Goal: Transaction & Acquisition: Subscribe to service/newsletter

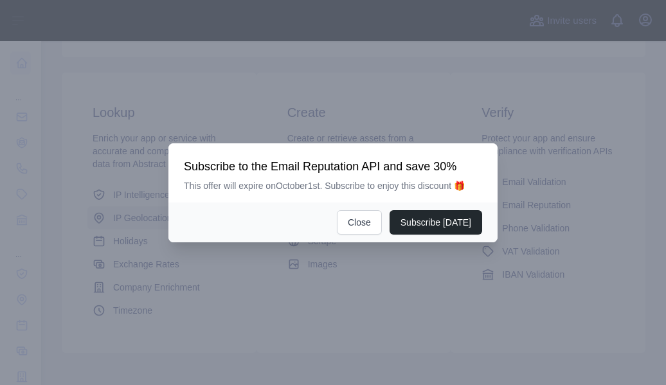
scroll to position [192, 0]
click at [150, 217] on div at bounding box center [333, 192] width 666 height 385
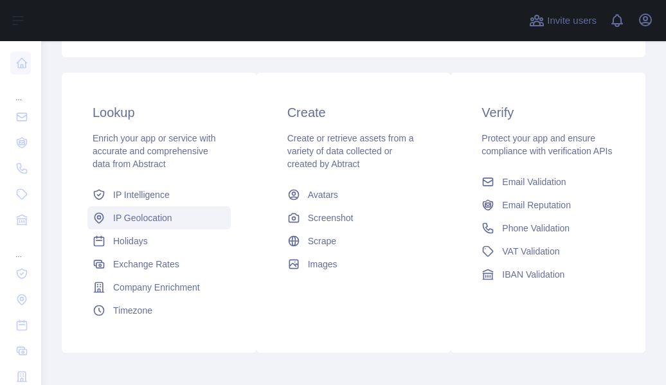
click at [151, 217] on span "IP Geolocation" at bounding box center [142, 217] width 59 height 13
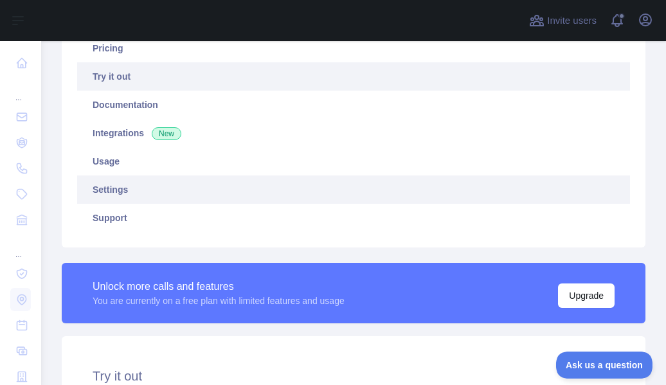
type textarea "**********"
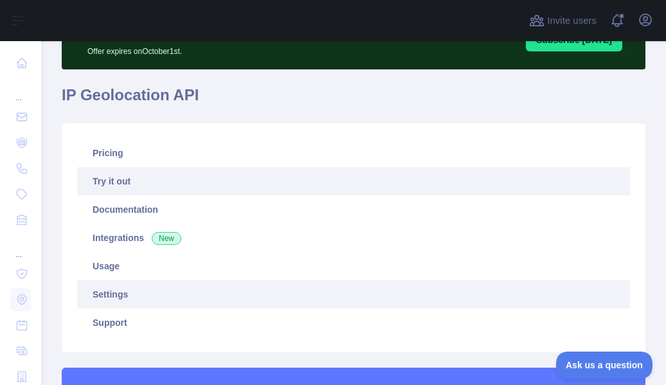
scroll to position [70, 0]
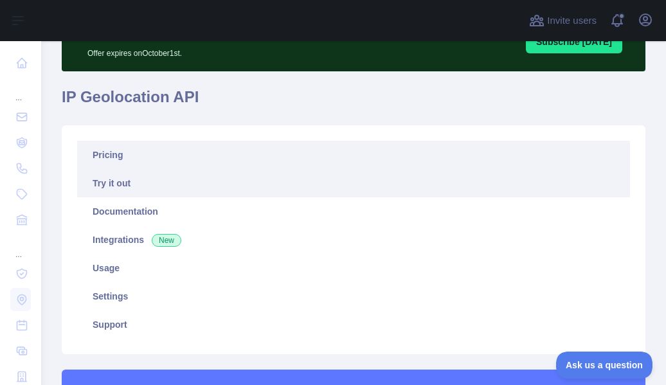
click at [152, 155] on link "Pricing" at bounding box center [353, 155] width 553 height 28
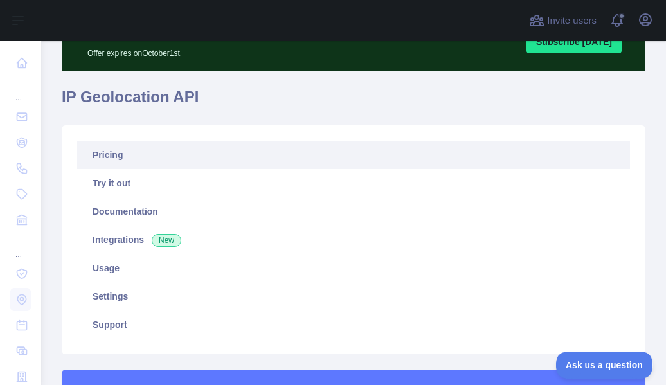
click at [152, 155] on link "Pricing" at bounding box center [353, 155] width 553 height 28
click at [89, 163] on link "Pricing" at bounding box center [353, 155] width 553 height 28
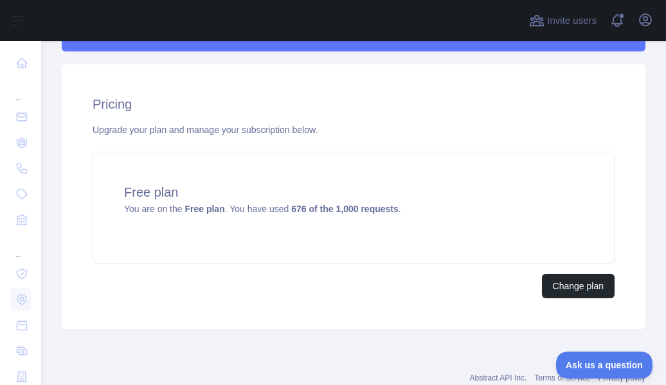
scroll to position [488, 0]
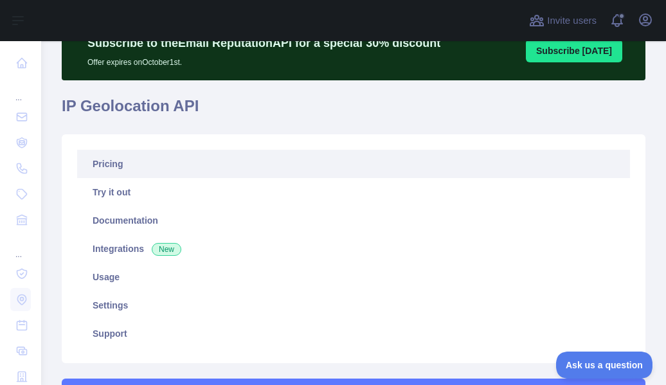
scroll to position [0, 0]
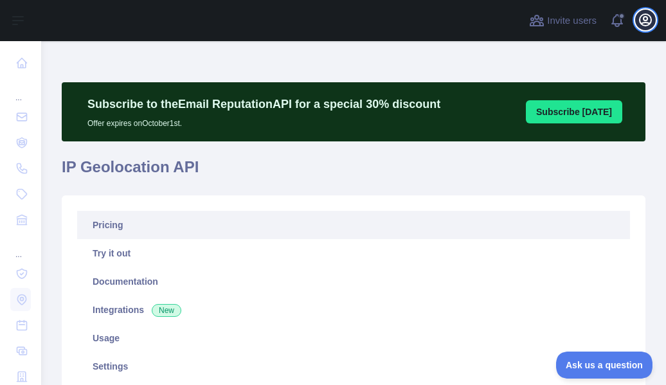
click at [644, 17] on icon "button" at bounding box center [646, 20] width 12 height 12
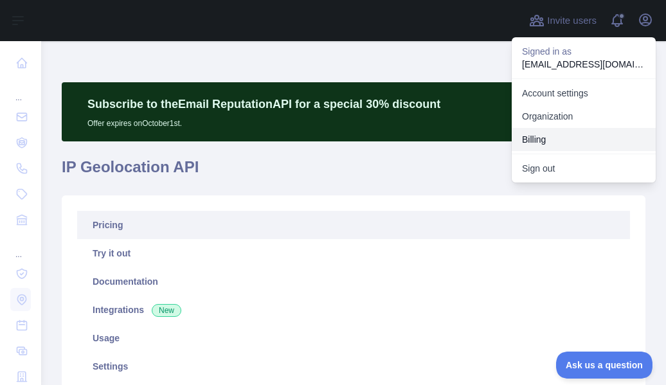
click at [550, 145] on button "Billing" at bounding box center [584, 139] width 144 height 23
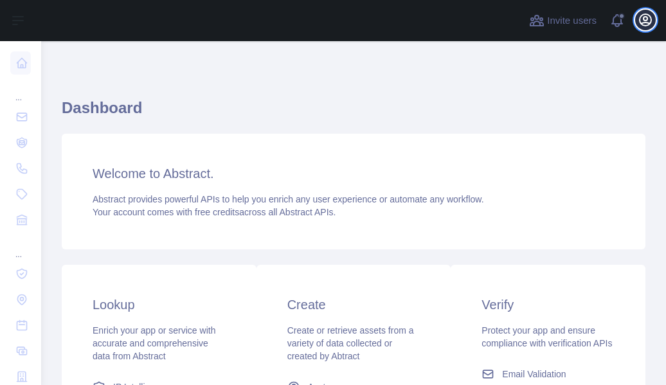
click at [651, 22] on icon "button" at bounding box center [646, 20] width 12 height 12
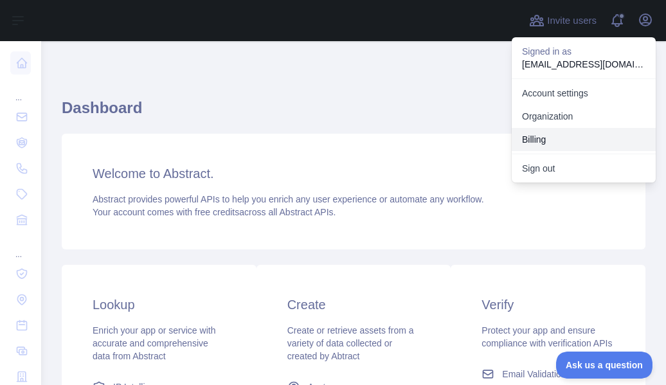
click at [546, 136] on button "Billing" at bounding box center [584, 139] width 144 height 23
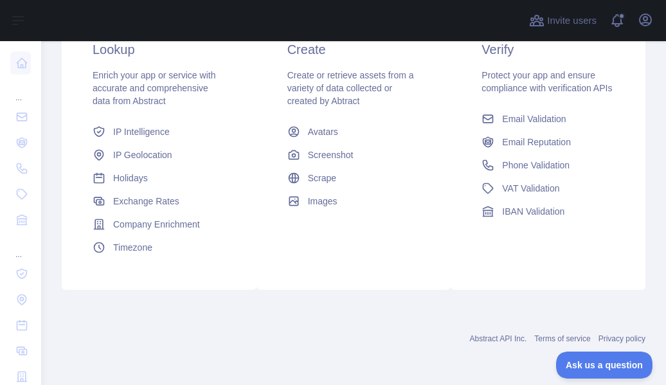
scroll to position [227, 0]
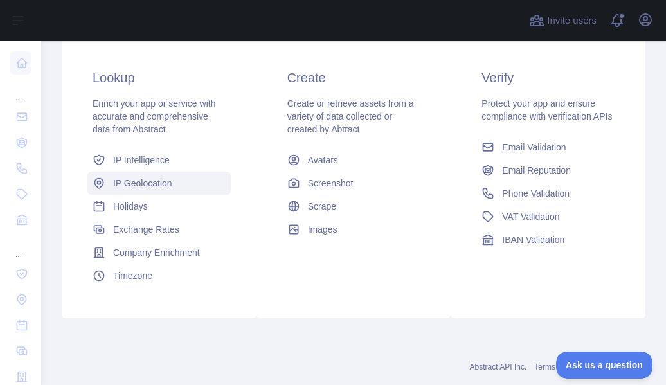
click at [171, 190] on link "IP Geolocation" at bounding box center [158, 183] width 143 height 23
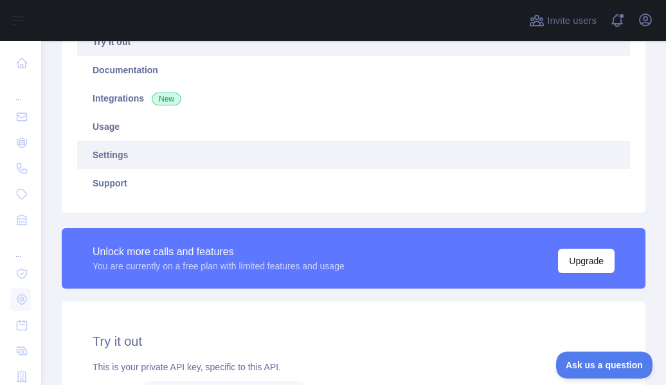
type textarea "**********"
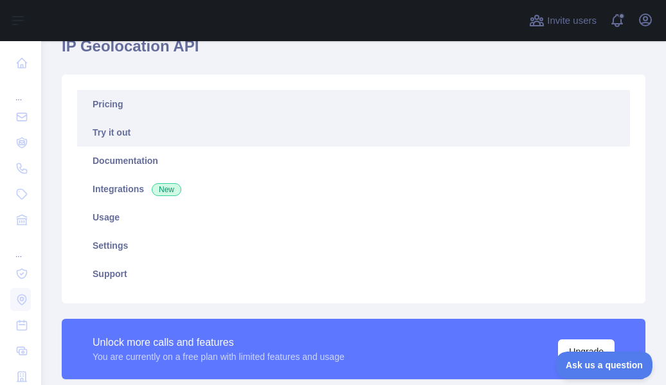
scroll to position [120, 0]
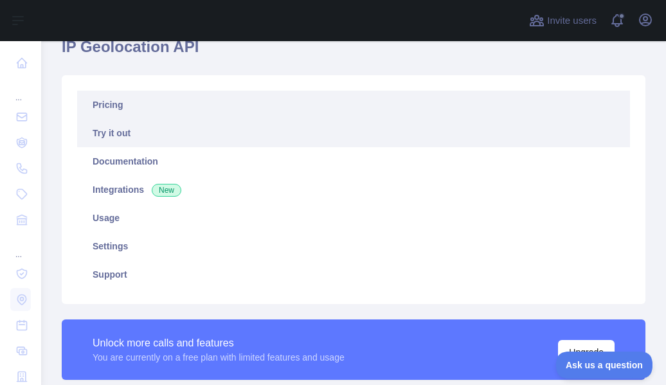
click at [124, 101] on link "Pricing" at bounding box center [353, 105] width 553 height 28
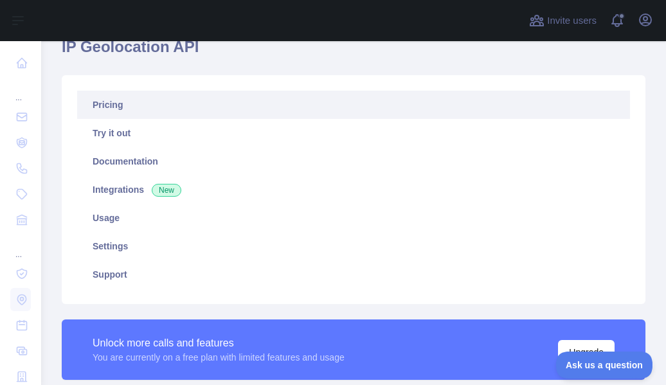
click at [98, 107] on link "Pricing" at bounding box center [353, 105] width 553 height 28
click at [148, 96] on link "Pricing" at bounding box center [353, 105] width 553 height 28
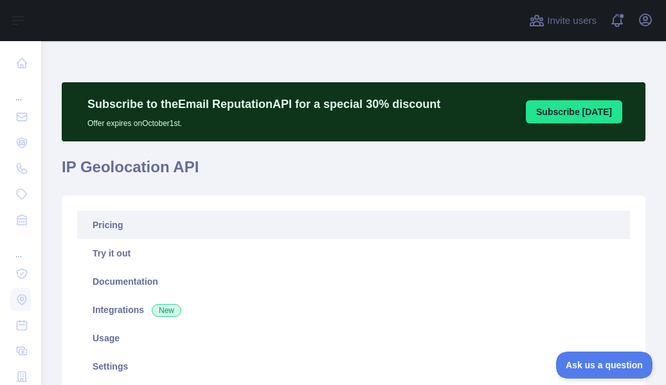
click at [103, 228] on link "Pricing" at bounding box center [353, 225] width 553 height 28
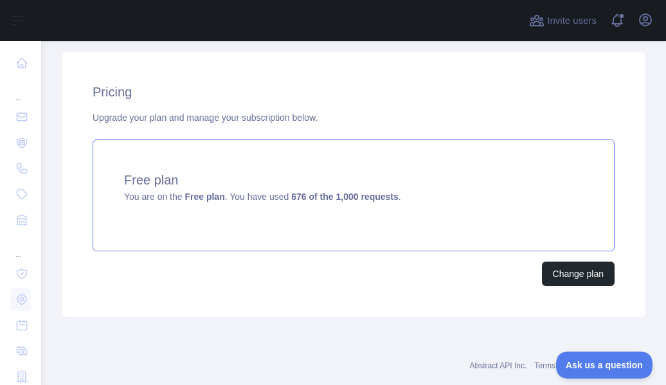
scroll to position [460, 0]
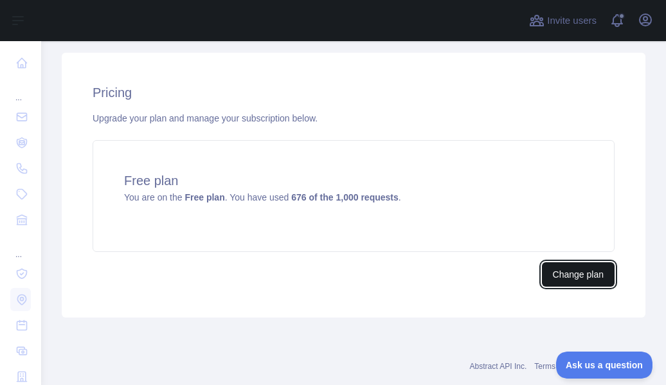
click at [550, 268] on button "Change plan" at bounding box center [578, 274] width 73 height 24
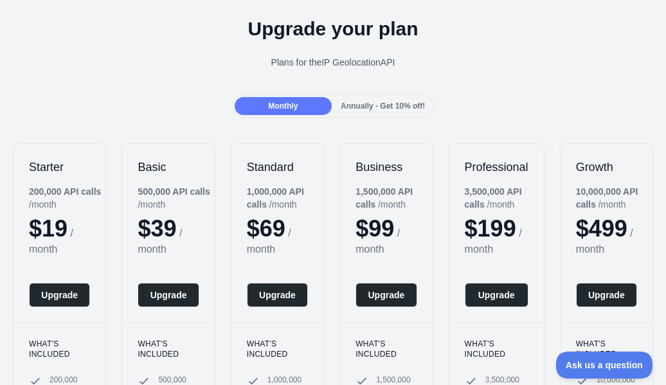
scroll to position [45, 0]
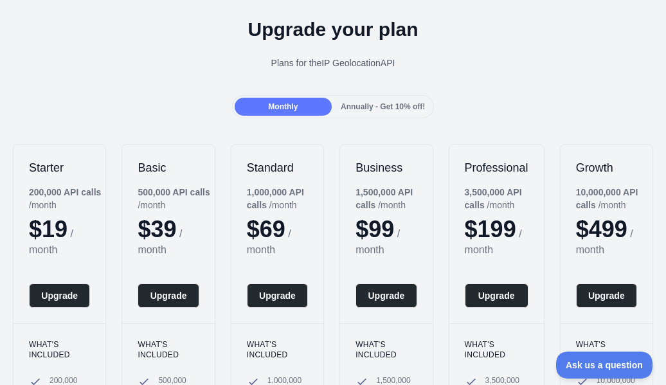
click at [366, 106] on span "Annually - Get 10% off!" at bounding box center [383, 106] width 84 height 9
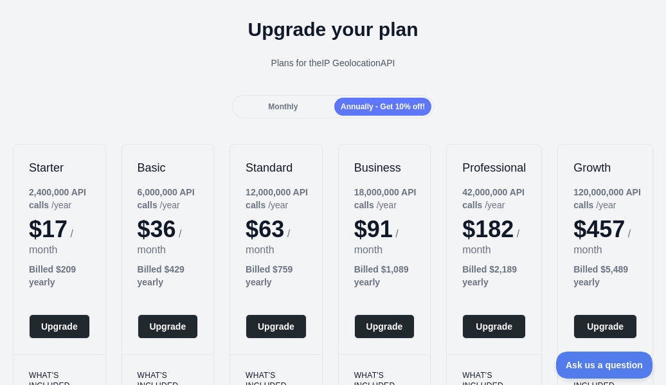
click at [305, 100] on div "Monthly" at bounding box center [283, 107] width 97 height 18
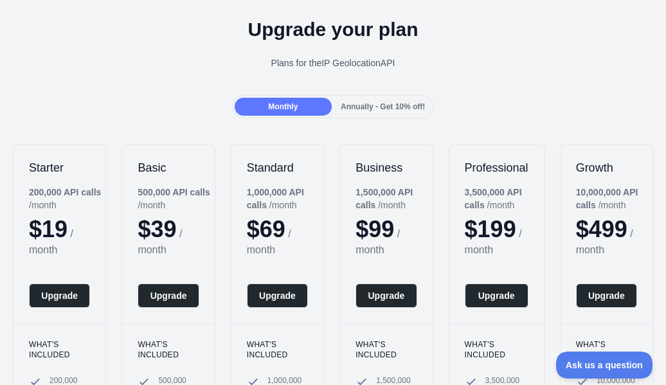
click at [356, 101] on div "Annually - Get 10% off!" at bounding box center [382, 107] width 97 height 18
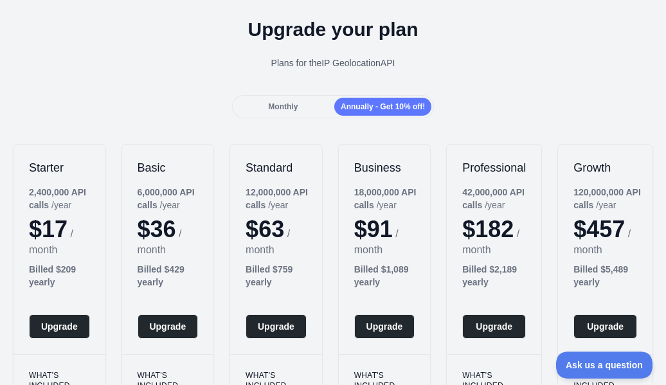
click at [298, 105] on div "Monthly" at bounding box center [283, 107] width 97 height 18
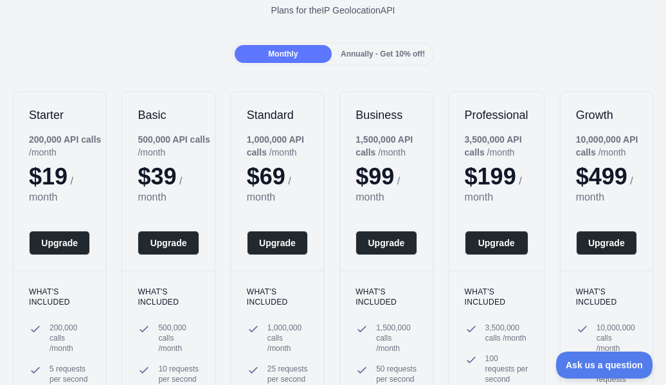
scroll to position [98, 0]
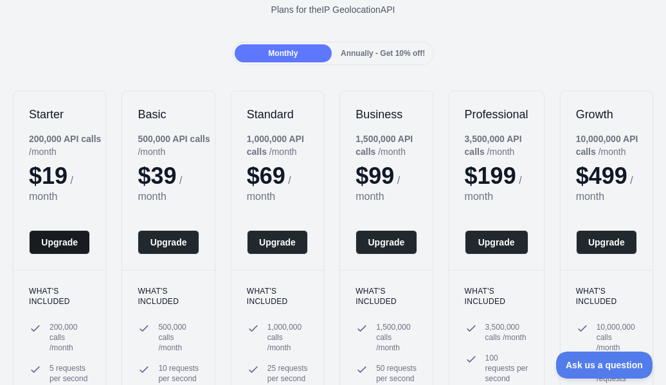
click at [57, 241] on button "Upgrade" at bounding box center [59, 242] width 61 height 24
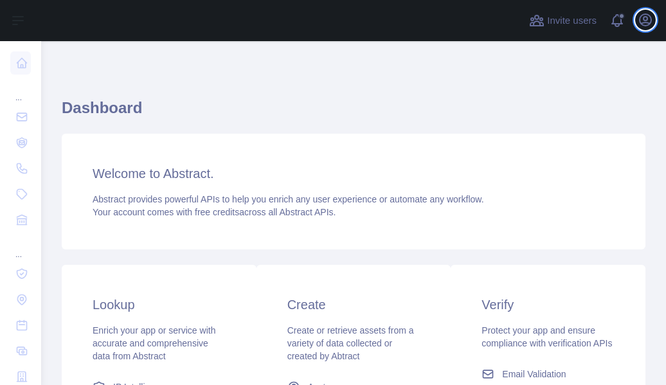
click at [641, 26] on icon "button" at bounding box center [645, 19] width 15 height 15
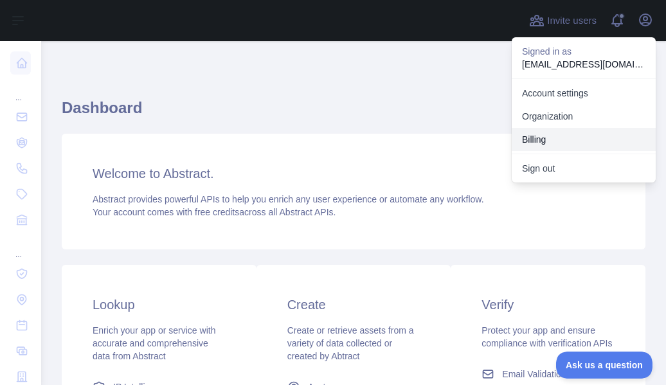
click at [524, 140] on button "Billing" at bounding box center [584, 139] width 144 height 23
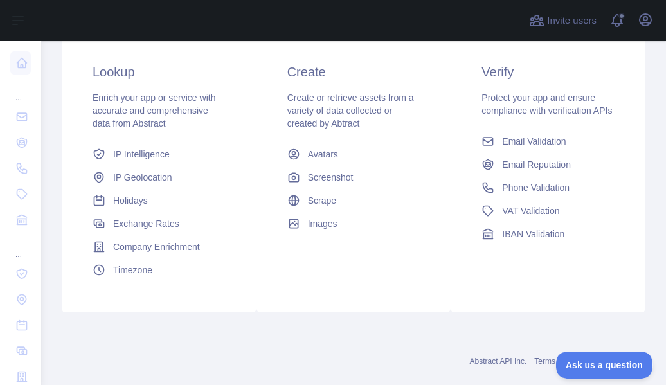
scroll to position [292, 0]
click at [159, 183] on link "IP Geolocation" at bounding box center [158, 176] width 143 height 23
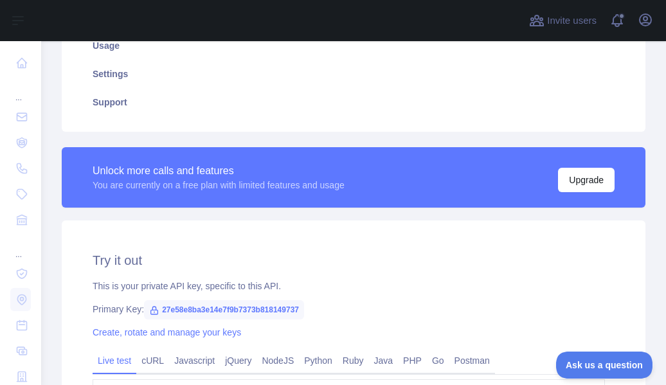
type textarea "**********"
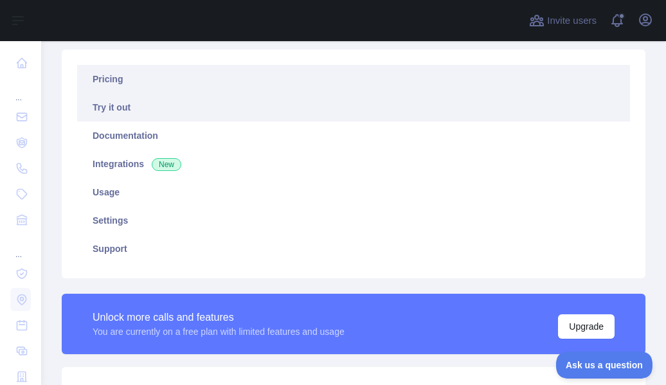
scroll to position [144, 0]
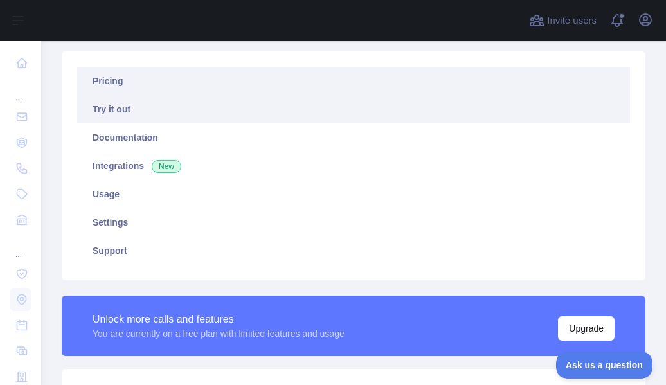
click at [93, 81] on link "Pricing" at bounding box center [353, 81] width 553 height 28
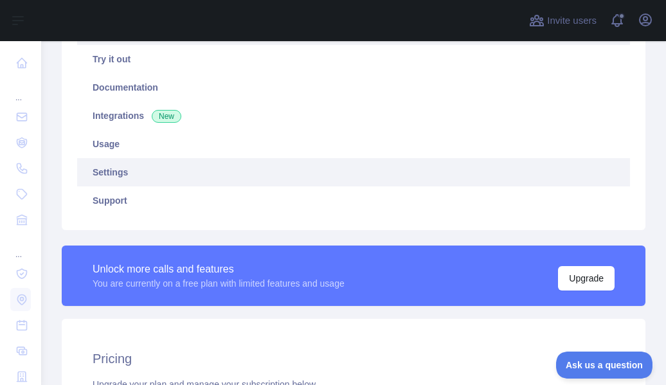
scroll to position [197, 0]
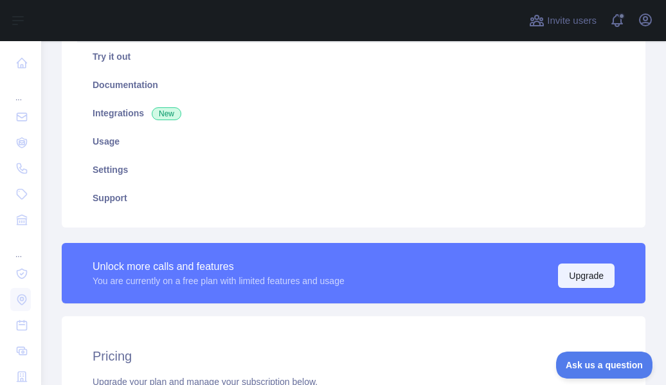
click at [573, 273] on button "Upgrade" at bounding box center [586, 276] width 57 height 24
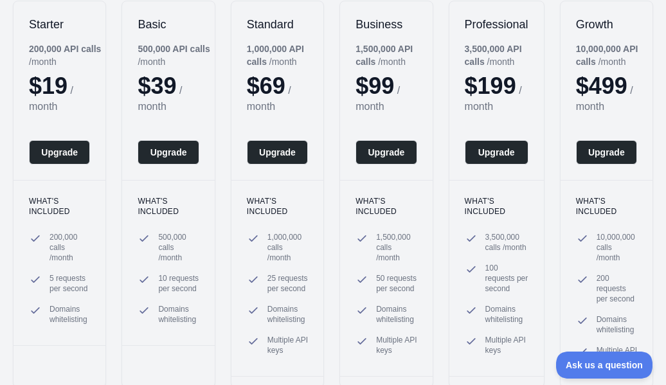
scroll to position [189, 0]
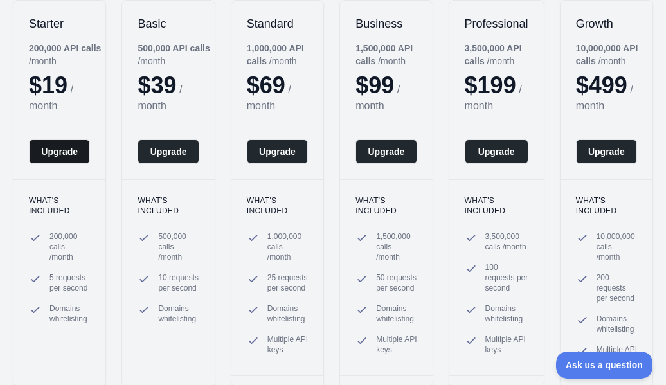
click at [67, 157] on button "Upgrade" at bounding box center [59, 151] width 61 height 24
